Goal: Task Accomplishment & Management: Manage account settings

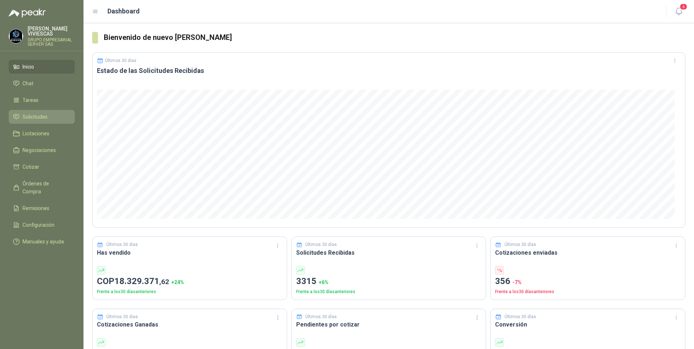
click at [34, 115] on span "Solicitudes" at bounding box center [34, 117] width 25 height 8
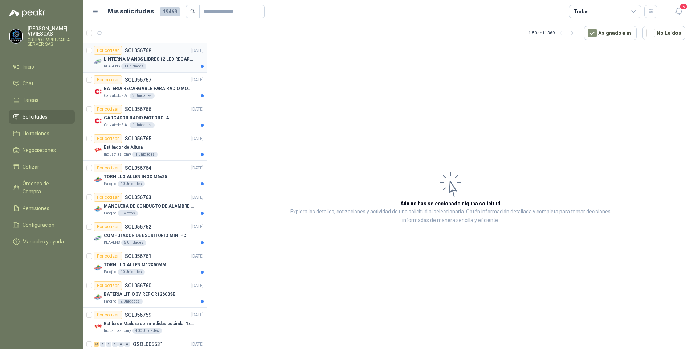
click at [166, 65] on div "KLARENS 1 Unidades" at bounding box center [154, 66] width 100 height 6
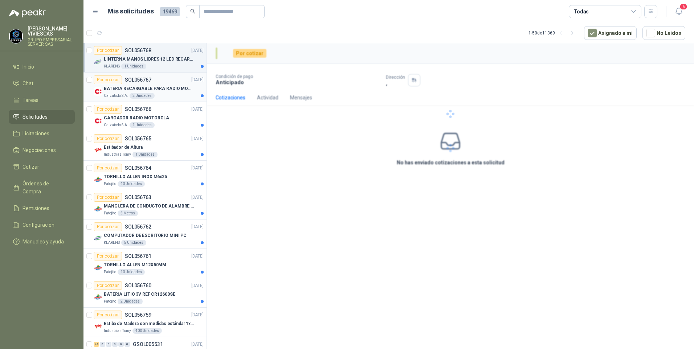
click at [169, 98] on div "Calzatodo S.A. 2 Unidades" at bounding box center [154, 96] width 100 height 6
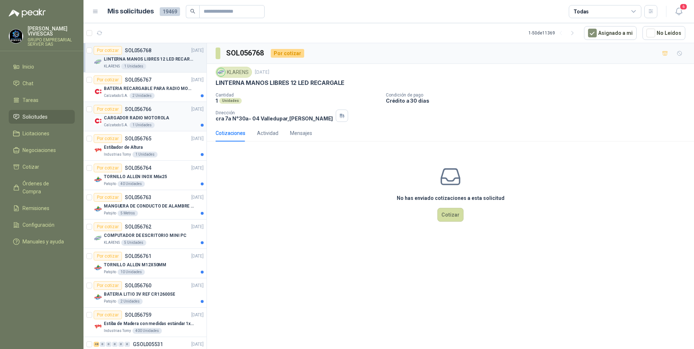
click at [172, 128] on article "Por cotizar SOL056766 [DATE] CARGADOR RADIO MOTOROLA Calzatodo S.A. 1 Unidades" at bounding box center [144, 116] width 123 height 29
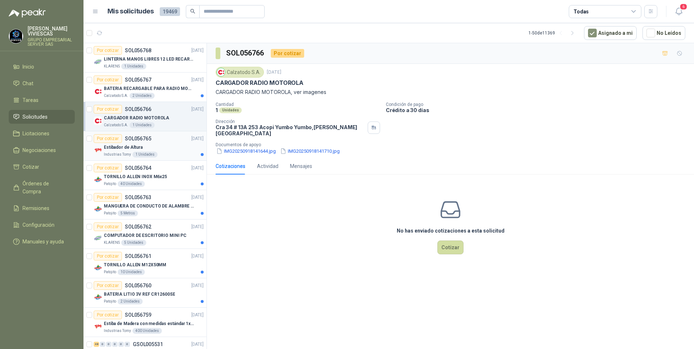
click at [169, 154] on div "Industrias Tomy 1 Unidades" at bounding box center [154, 155] width 100 height 6
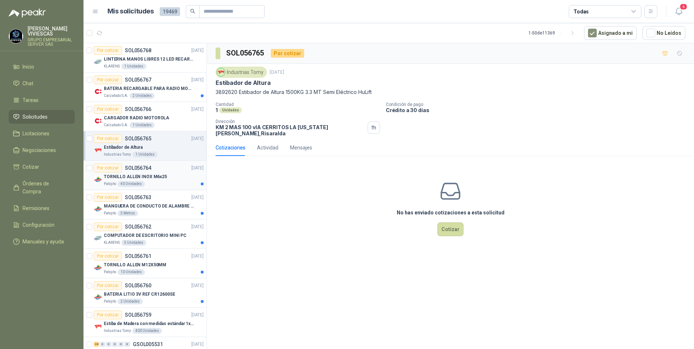
click at [155, 188] on article "Por cotizar SOL056764 18/09/25 TORNILLO ALLEN INOX M6x25 Patojito 40 Unidades" at bounding box center [144, 175] width 123 height 29
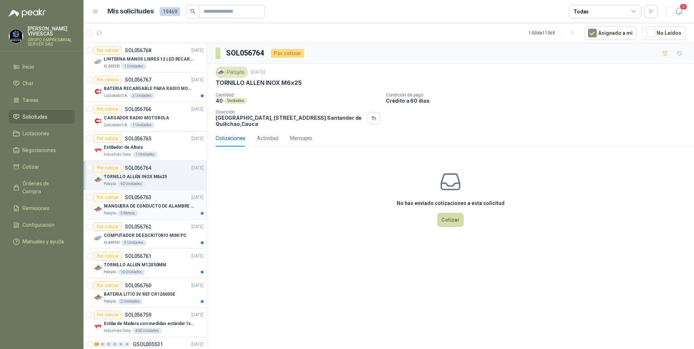
click at [164, 193] on div "Por cotizar SOL056763 18/09/25" at bounding box center [149, 197] width 110 height 9
